Goal: Task Accomplishment & Management: Use online tool/utility

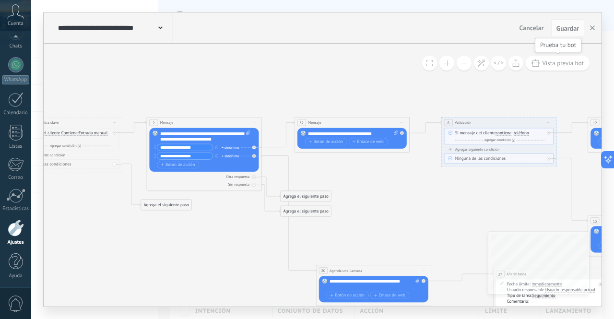
click at [556, 63] on span "Vista previa bot" at bounding box center [563, 63] width 42 height 8
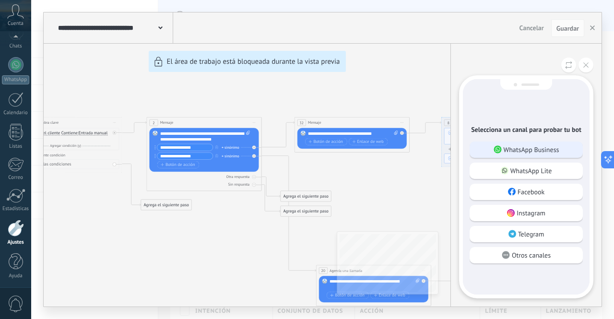
click at [509, 151] on p "WhatsApp Business" at bounding box center [531, 149] width 56 height 9
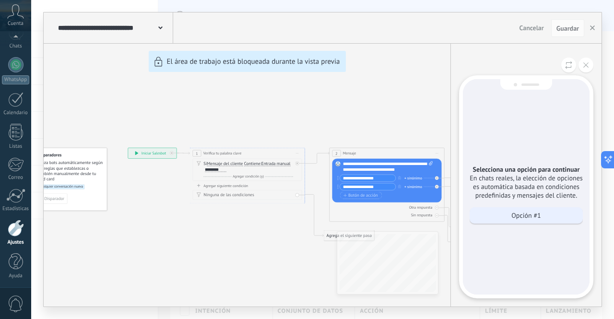
click at [506, 216] on div "Opción #1" at bounding box center [525, 215] width 113 height 16
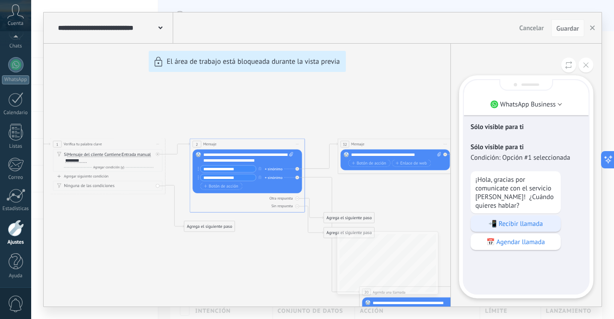
click at [499, 223] on p "📲 Recibir llamada" at bounding box center [515, 223] width 81 height 9
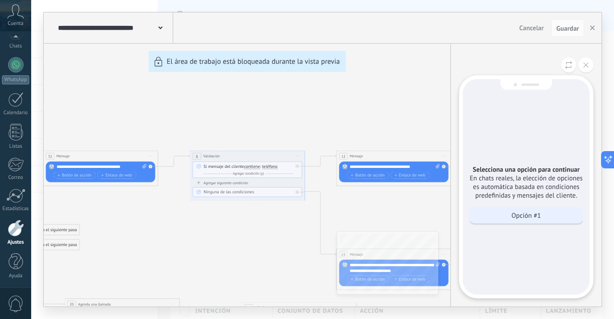
click at [517, 216] on p "Opción #1" at bounding box center [525, 215] width 29 height 9
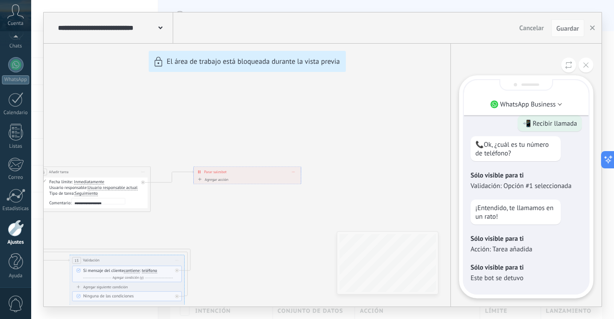
click at [544, 206] on p "¡Entendido, te llamamos en un rato!" at bounding box center [515, 211] width 81 height 17
click at [536, 191] on div "Sólo visible para ti Validación: Opción #1 seleccionada" at bounding box center [525, 180] width 111 height 29
click at [582, 67] on button at bounding box center [585, 65] width 15 height 15
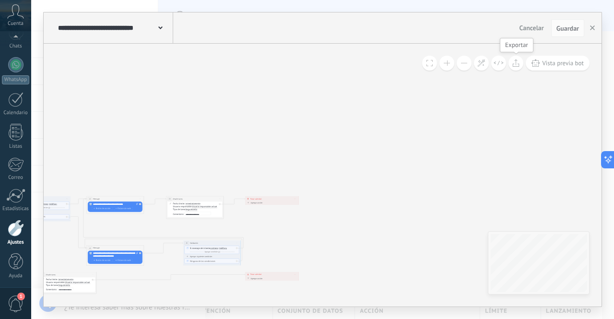
click at [518, 64] on icon at bounding box center [515, 63] width 7 height 8
click at [166, 30] on div "**********" at bounding box center [114, 27] width 117 height 31
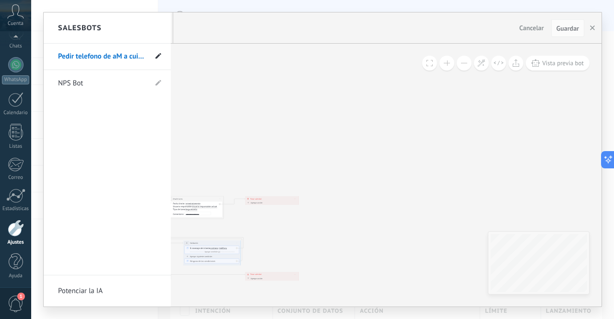
click at [159, 55] on use at bounding box center [158, 56] width 6 height 6
type input "**********"
click at [155, 58] on use at bounding box center [157, 56] width 7 height 5
type input "**********"
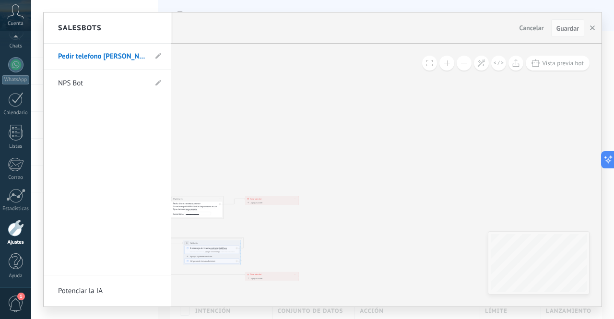
click at [552, 65] on div at bounding box center [322, 159] width 557 height 294
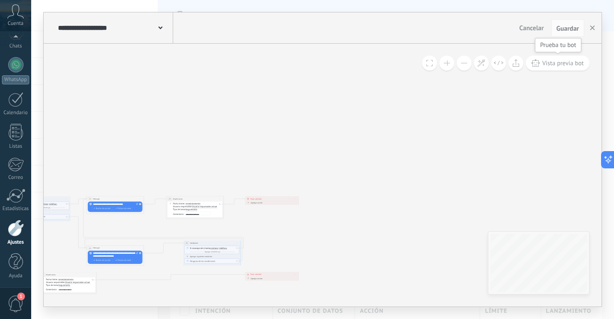
click at [552, 65] on span "Vista previa bot" at bounding box center [563, 63] width 42 height 8
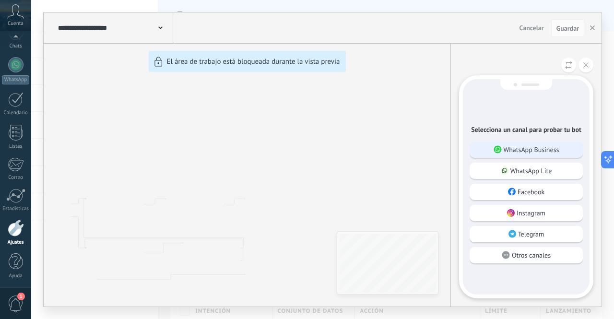
click at [518, 147] on p "WhatsApp Business" at bounding box center [531, 149] width 56 height 9
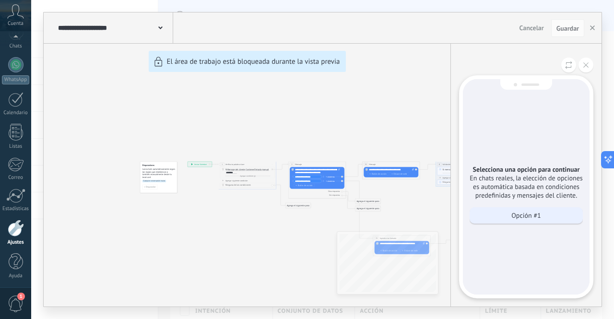
click at [517, 216] on p "Opción #1" at bounding box center [525, 215] width 29 height 9
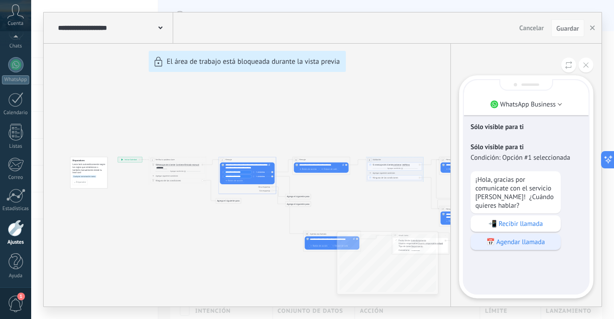
click at [512, 240] on p "📅 Agendar llamada" at bounding box center [515, 241] width 81 height 9
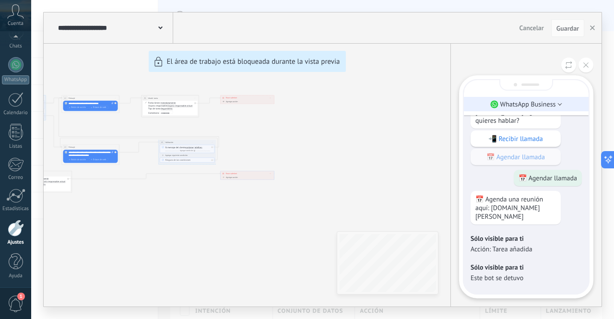
click at [555, 107] on li "WhatsApp Business" at bounding box center [525, 104] width 125 height 14
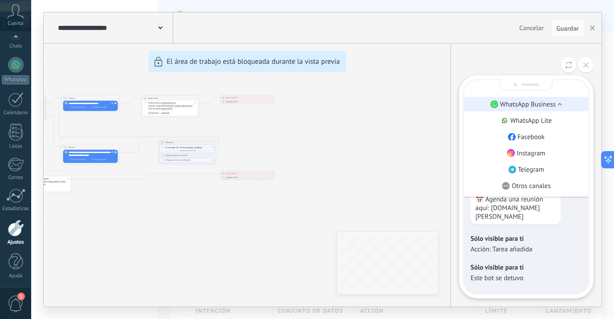
click at [542, 105] on p "WhatsApp Business" at bounding box center [528, 104] width 56 height 9
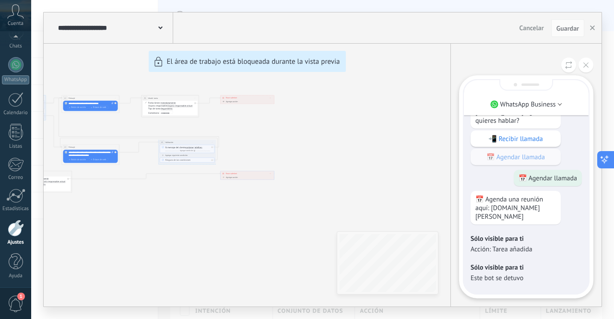
click at [609, 162] on button at bounding box center [605, 159] width 17 height 17
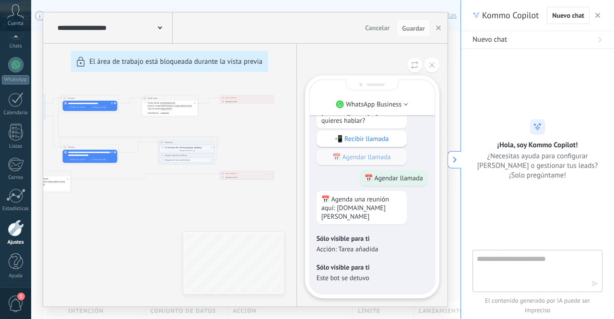
click at [494, 260] on textarea at bounding box center [530, 270] width 108 height 35
type textarea "**********"
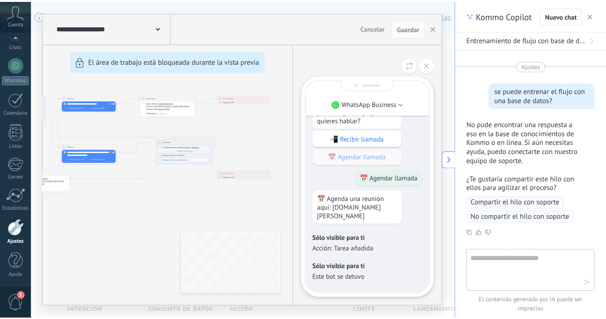
scroll to position [50, 0]
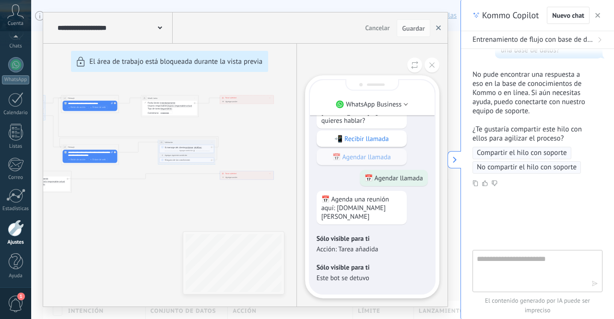
click at [437, 29] on use "button" at bounding box center [438, 27] width 5 height 5
